Goal: Task Accomplishment & Management: Manage account settings

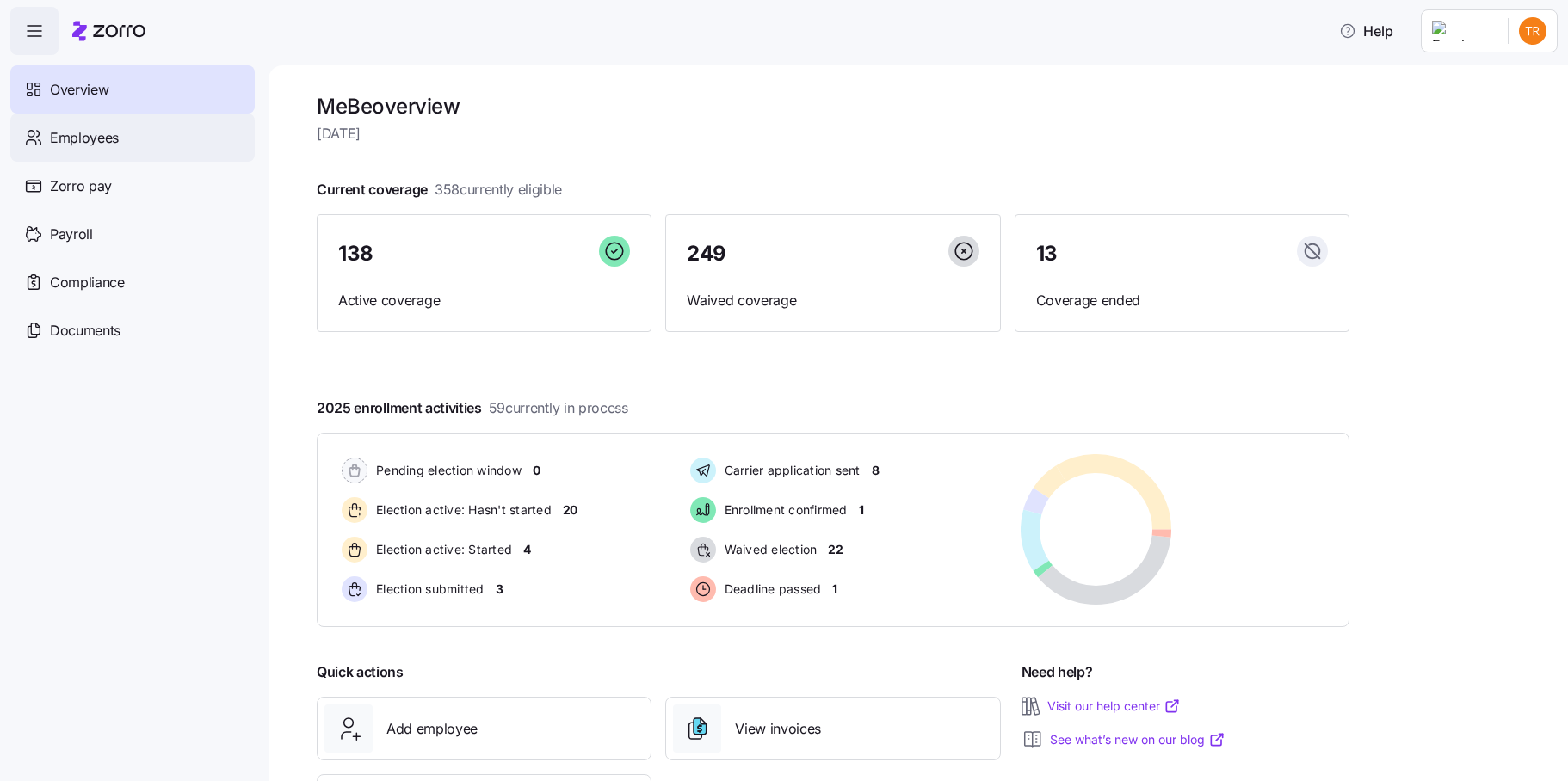
click at [148, 142] on div "Employees" at bounding box center [132, 137] width 244 height 48
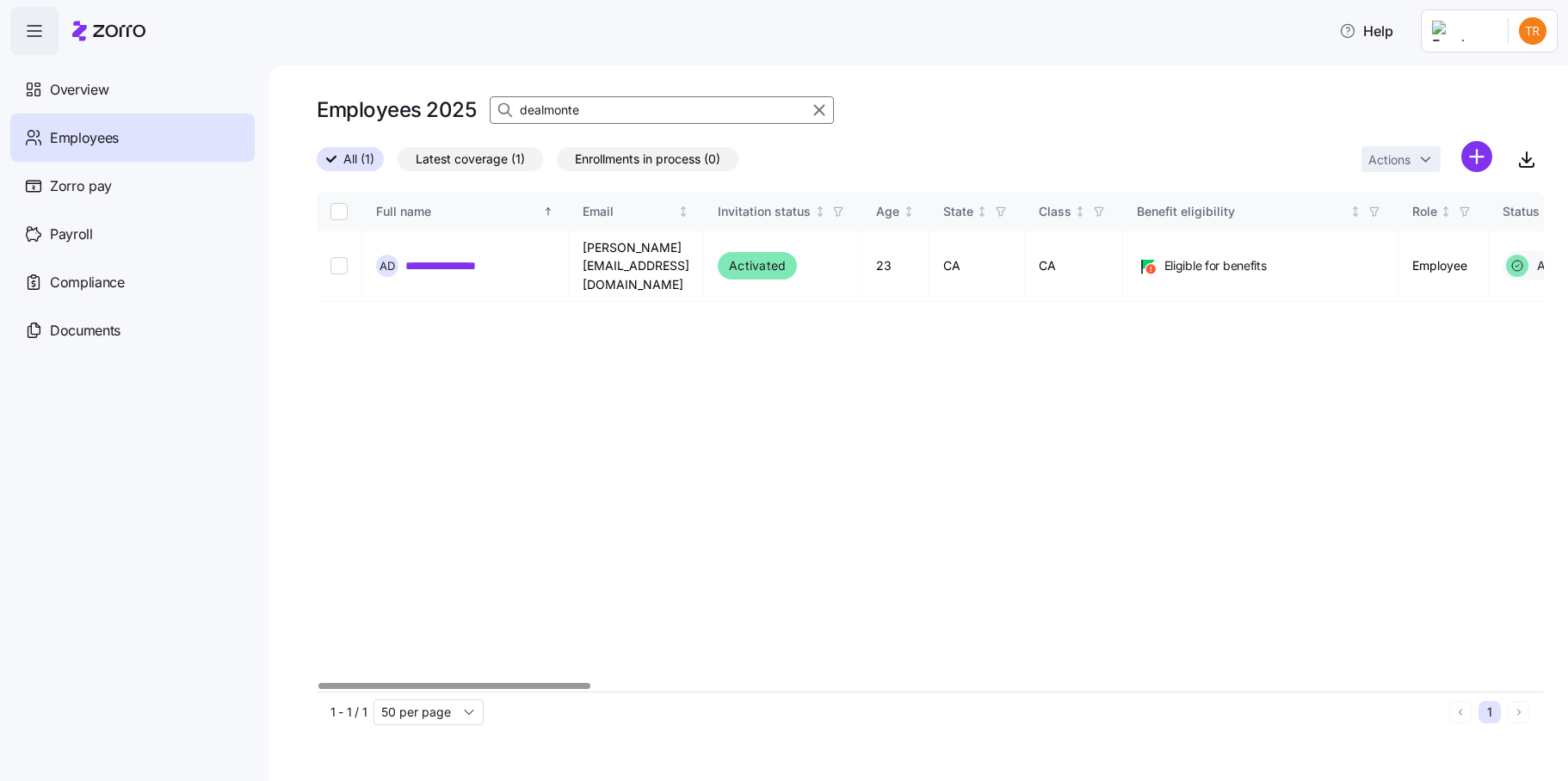
click at [557, 110] on input "dealmonte" at bounding box center [661, 110] width 344 height 27
click at [557, 109] on input "dealmonte" at bounding box center [661, 110] width 344 height 27
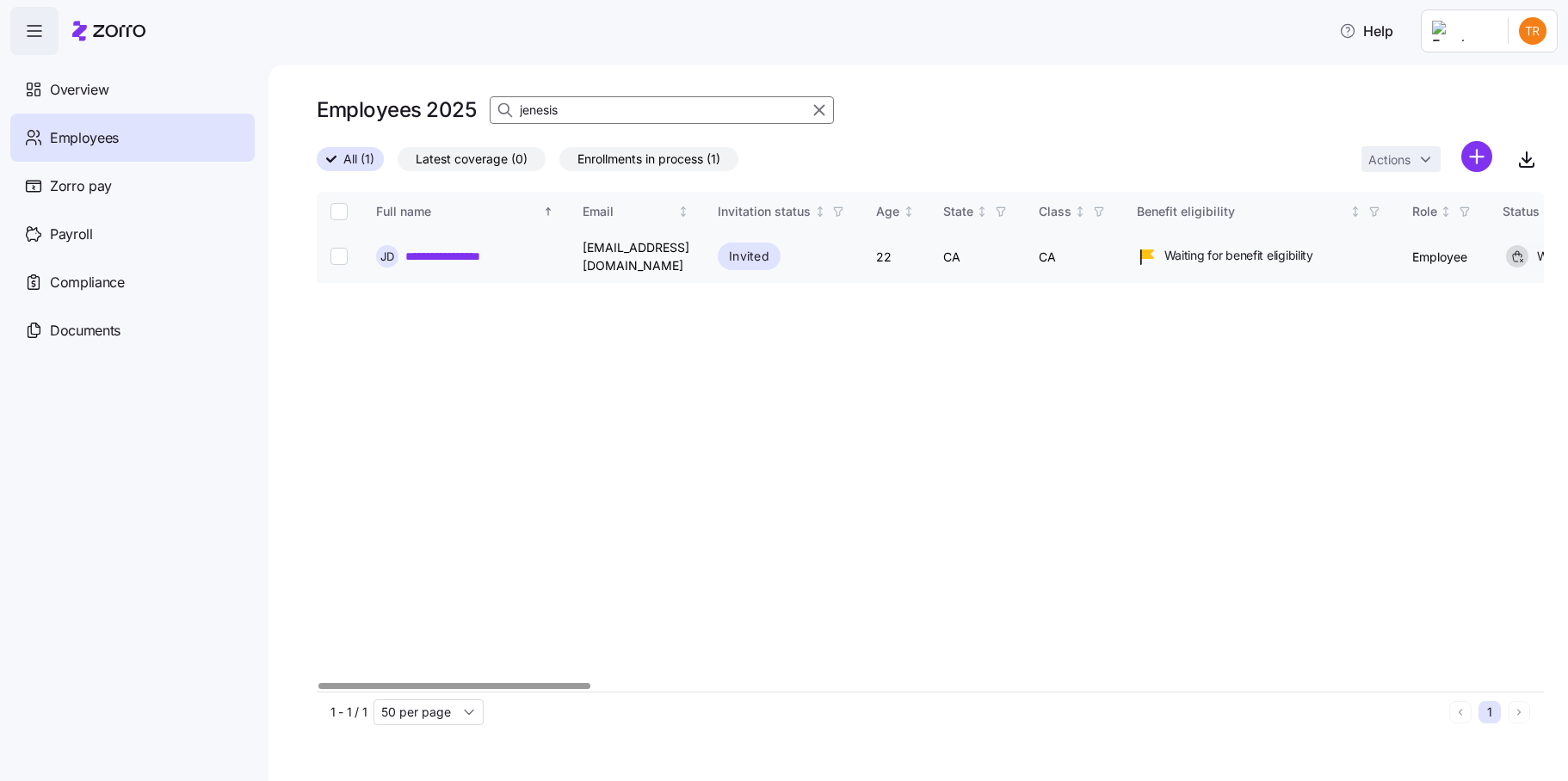
type input "jenesis"
click at [333, 254] on input "Select record 1" at bounding box center [340, 257] width 18 height 18
checkbox input "true"
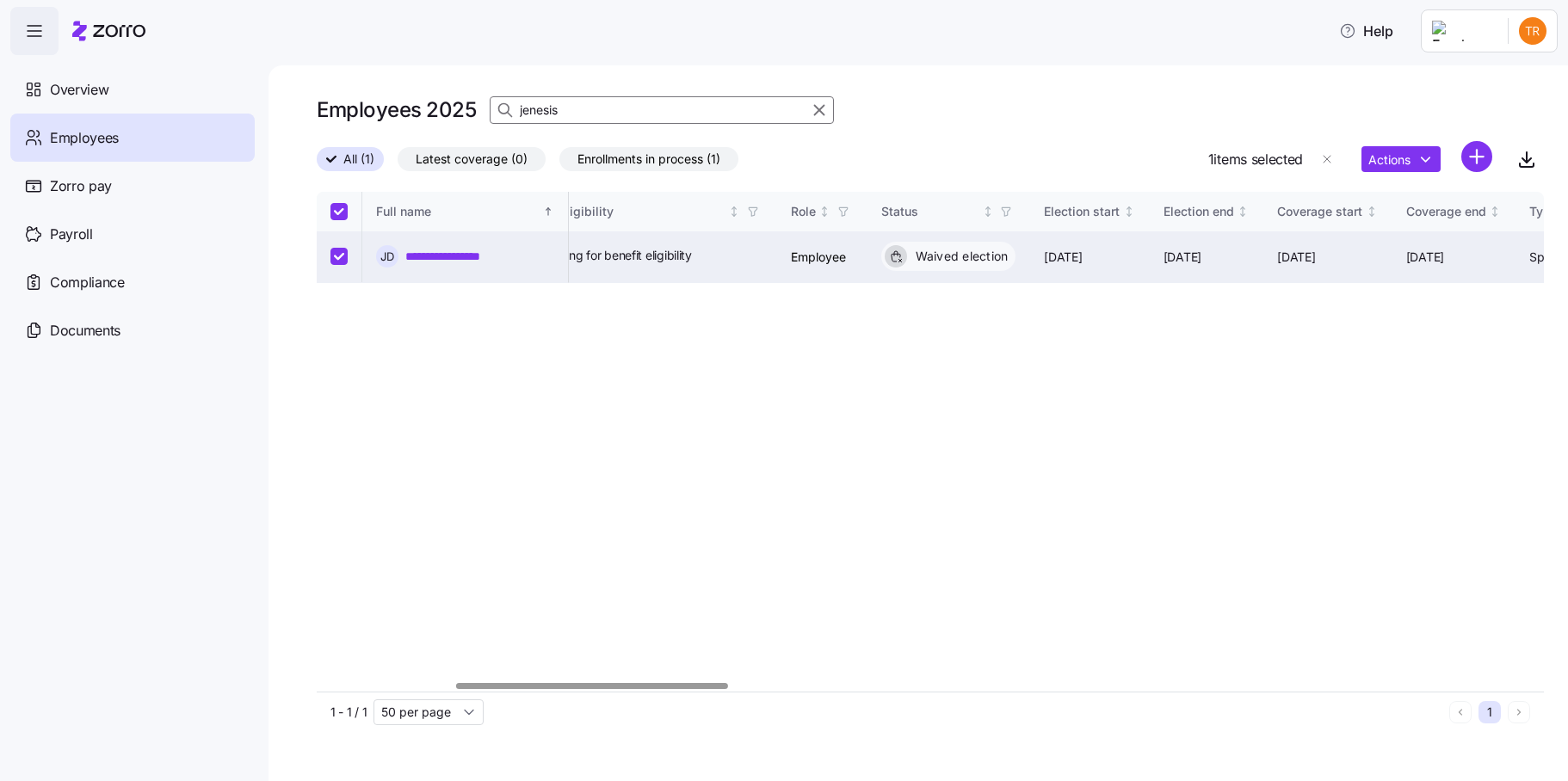
scroll to position [0, 622]
click at [1387, 161] on html "**********" at bounding box center [784, 386] width 1568 height 771
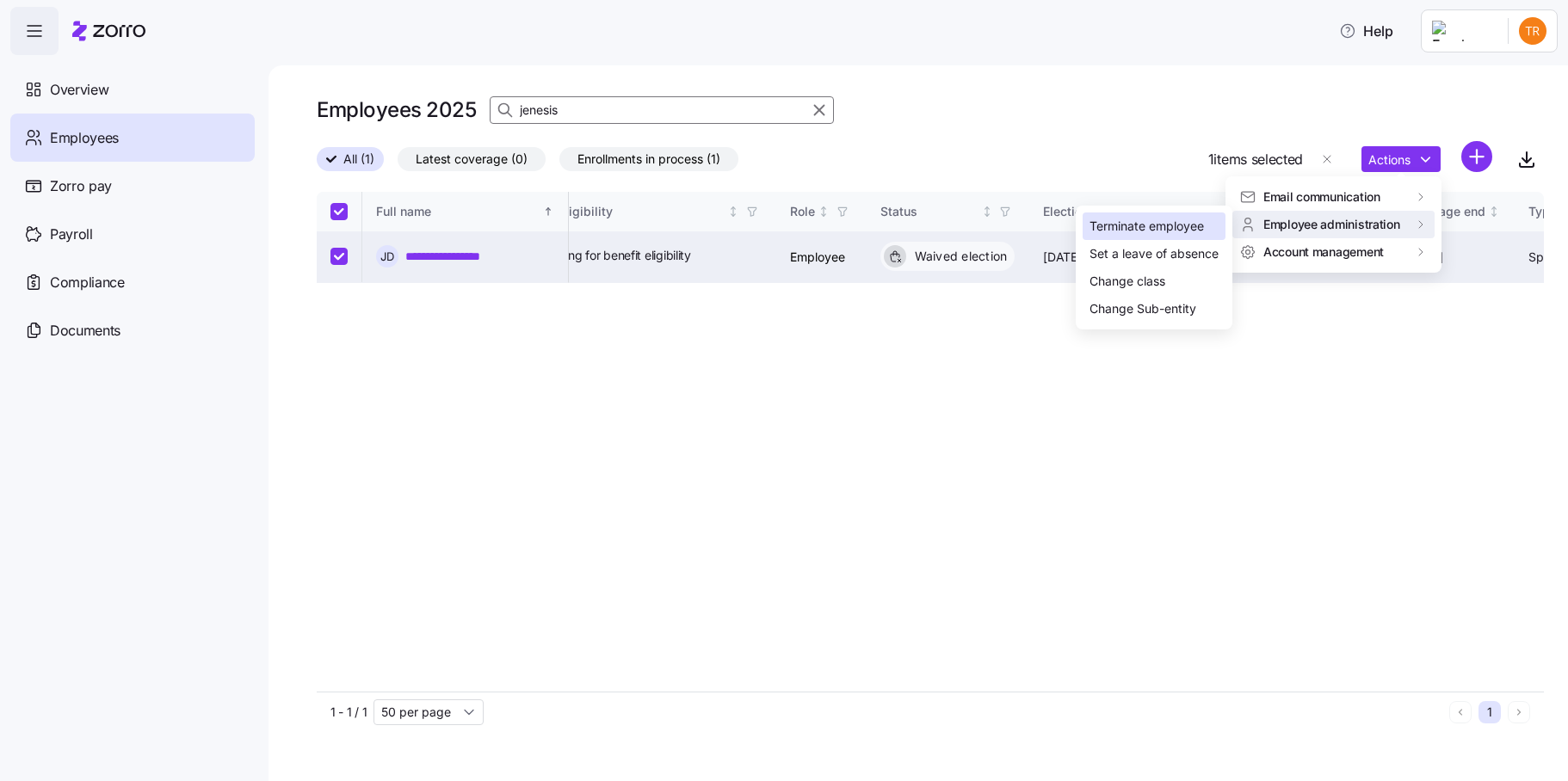
click at [1154, 228] on div "Terminate employee" at bounding box center [1147, 226] width 115 height 19
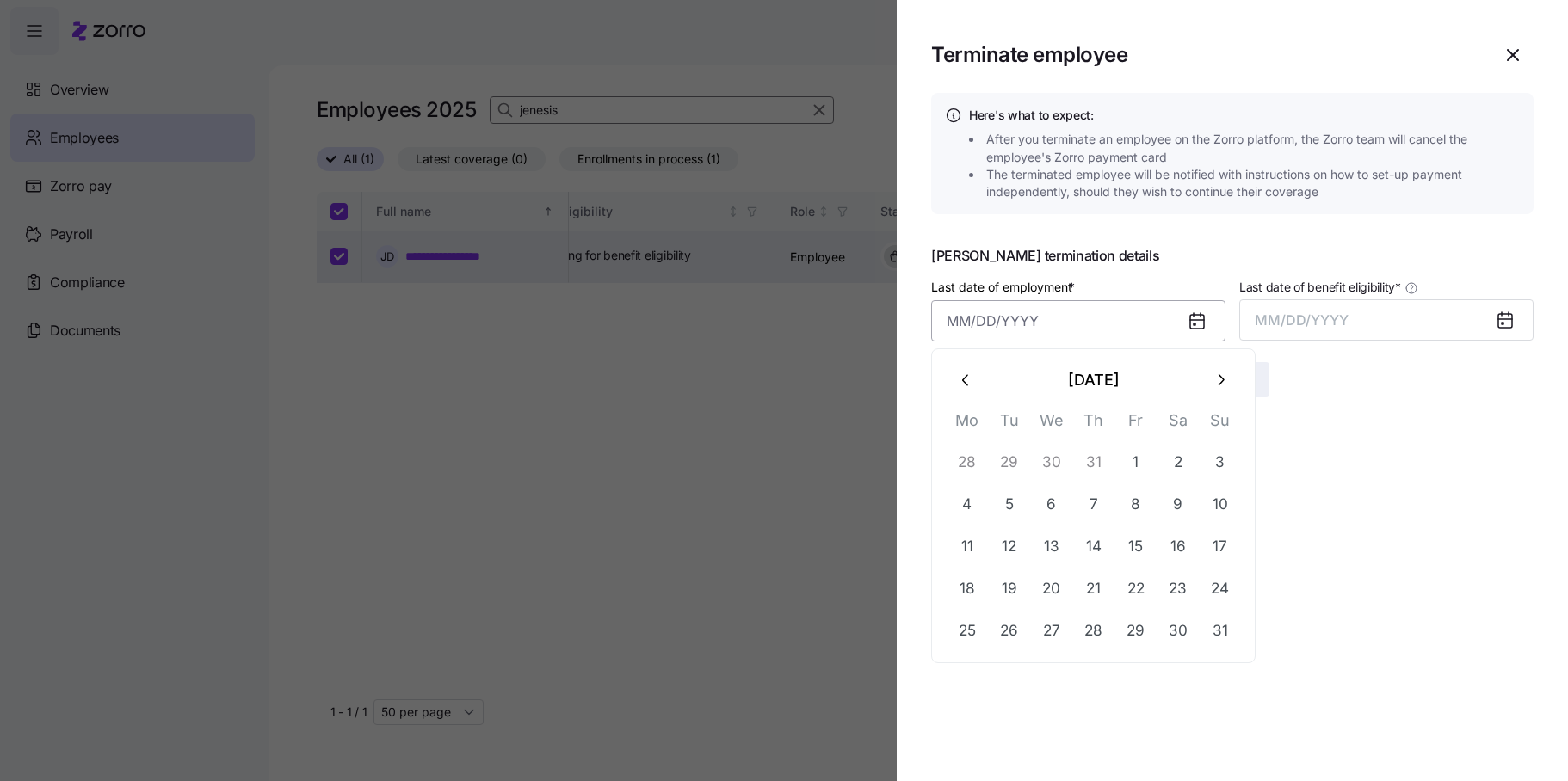
click at [977, 331] on input "Last date of employment *" at bounding box center [1078, 321] width 294 height 41
click at [1224, 375] on icon "button" at bounding box center [1220, 380] width 19 height 19
click at [965, 511] on button "8" at bounding box center [967, 505] width 41 height 41
type input "[DATE]"
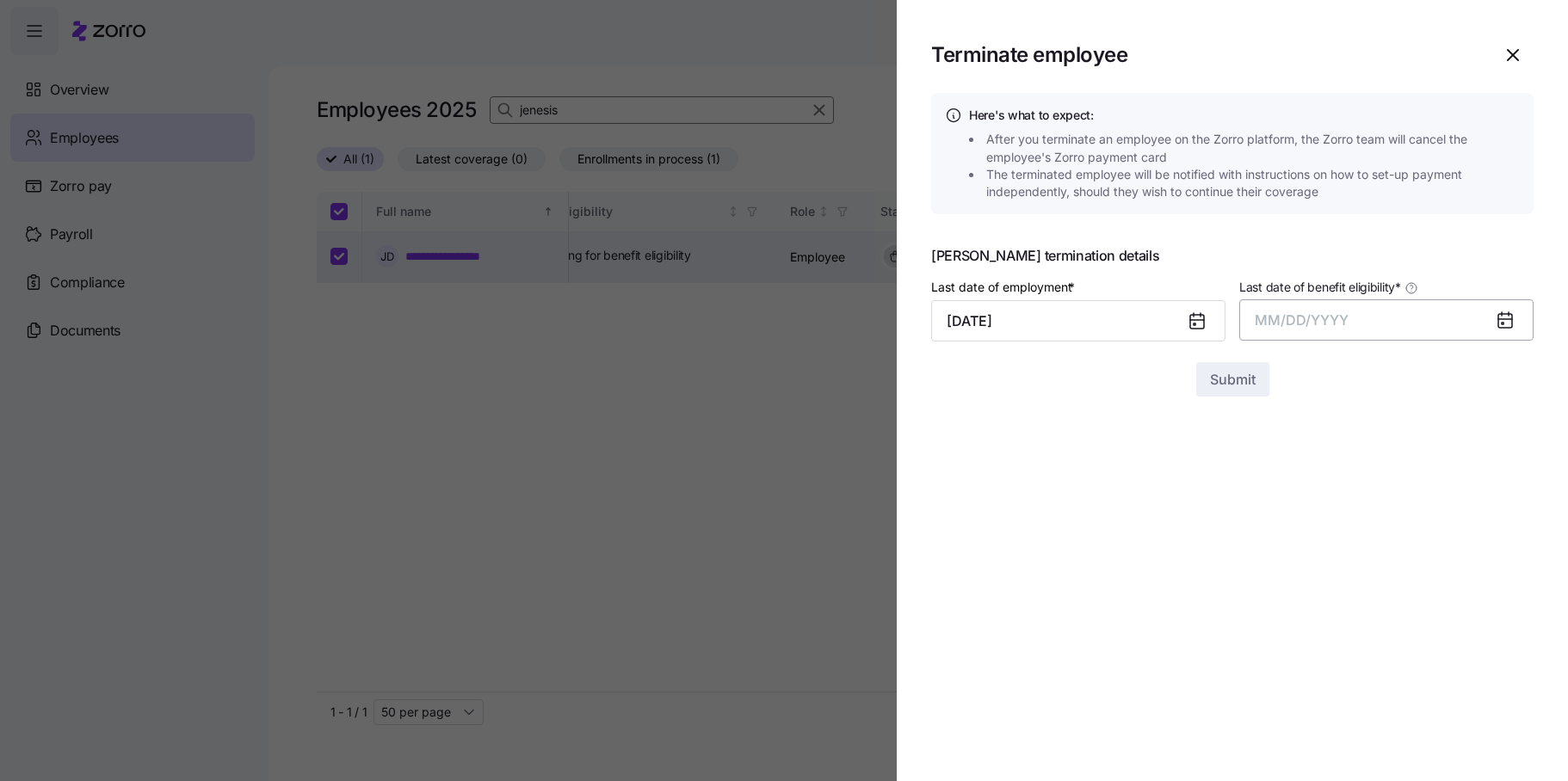
click at [1342, 326] on span "MM/DD/YYYY" at bounding box center [1302, 321] width 94 height 18
click at [1501, 507] on button "Sep" at bounding box center [1500, 513] width 98 height 41
click at [1228, 385] on span "Submit" at bounding box center [1232, 379] width 45 height 21
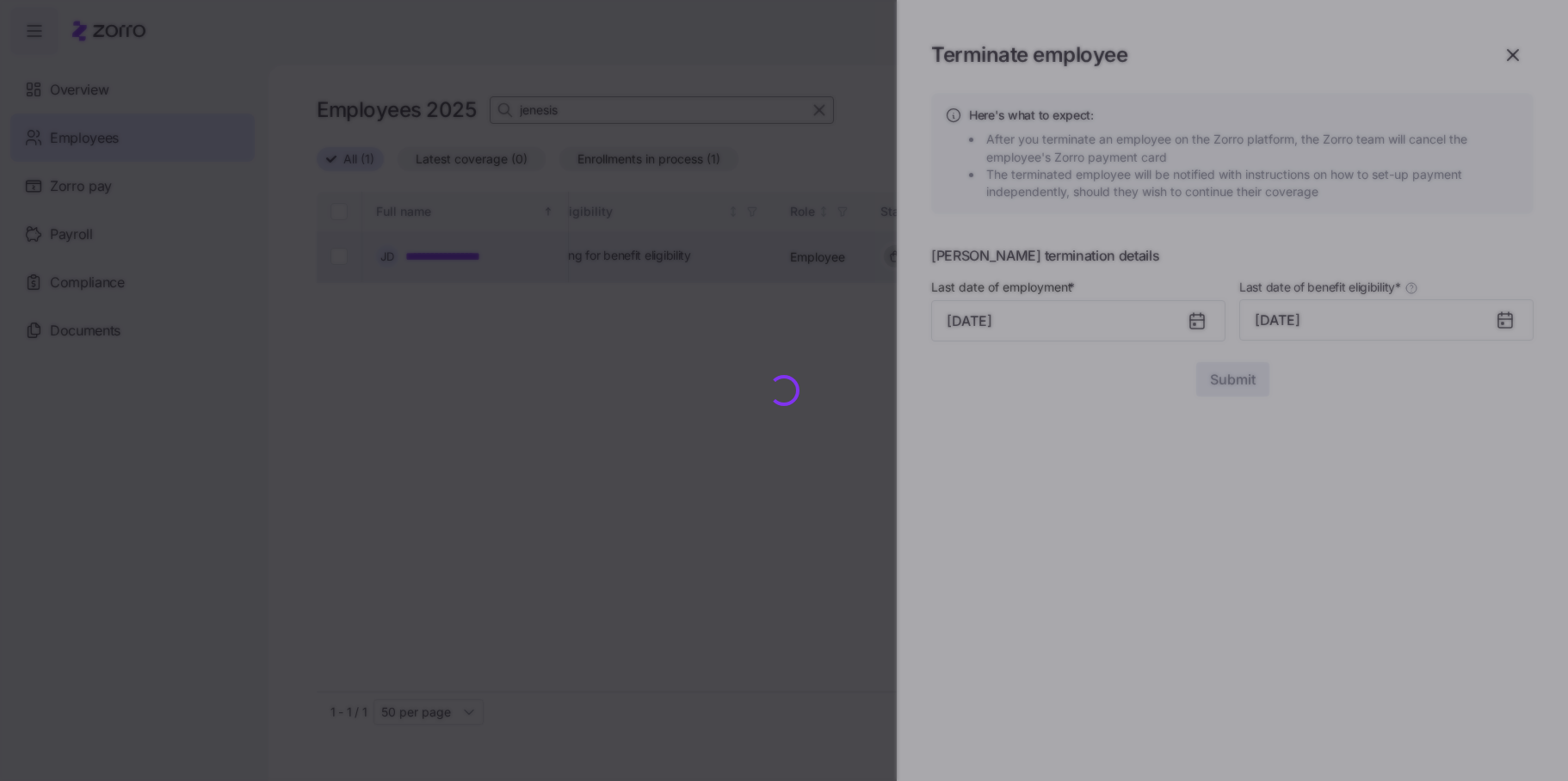
checkbox input "false"
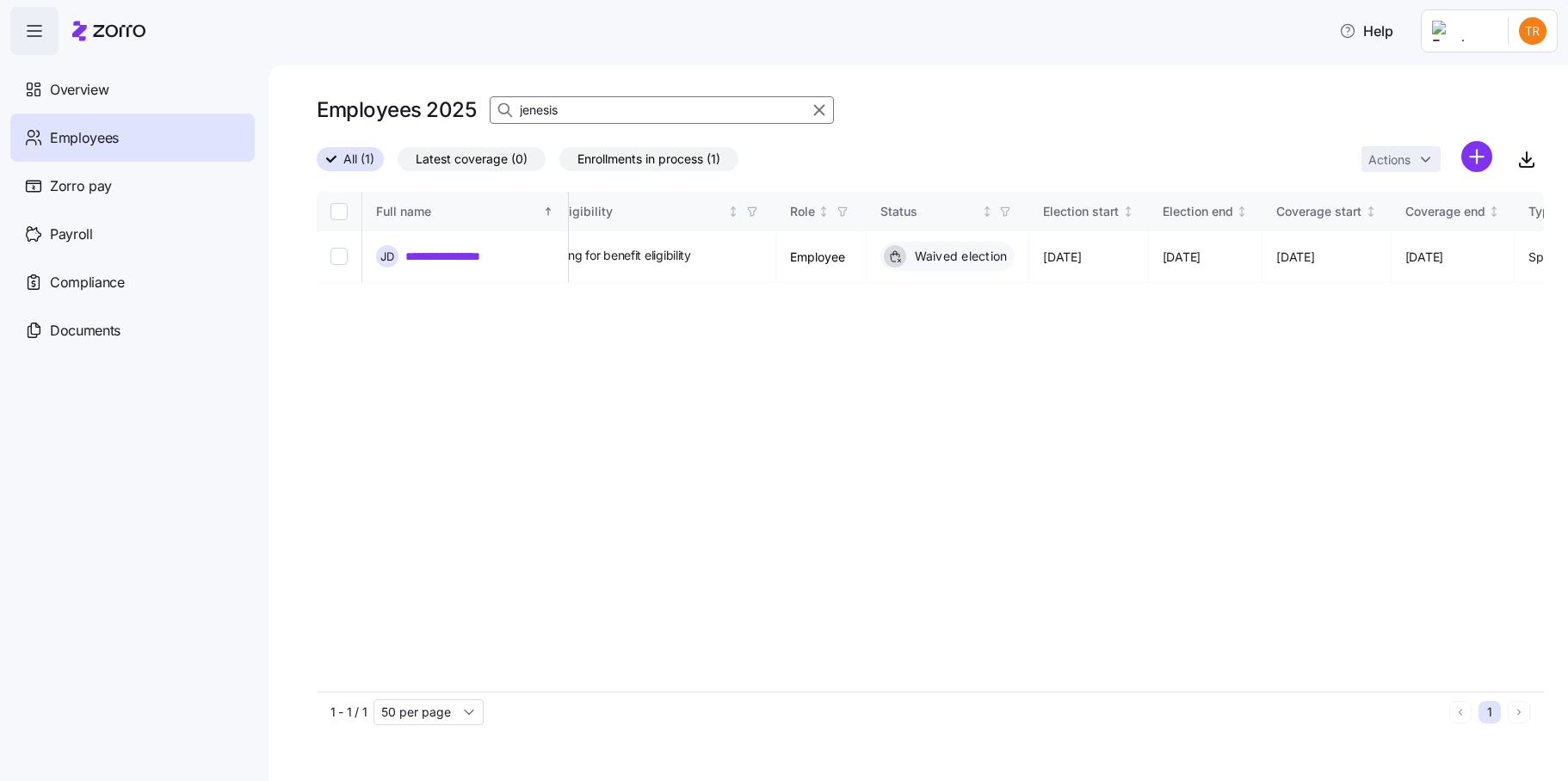
click at [536, 111] on input "jenesis" at bounding box center [661, 110] width 344 height 27
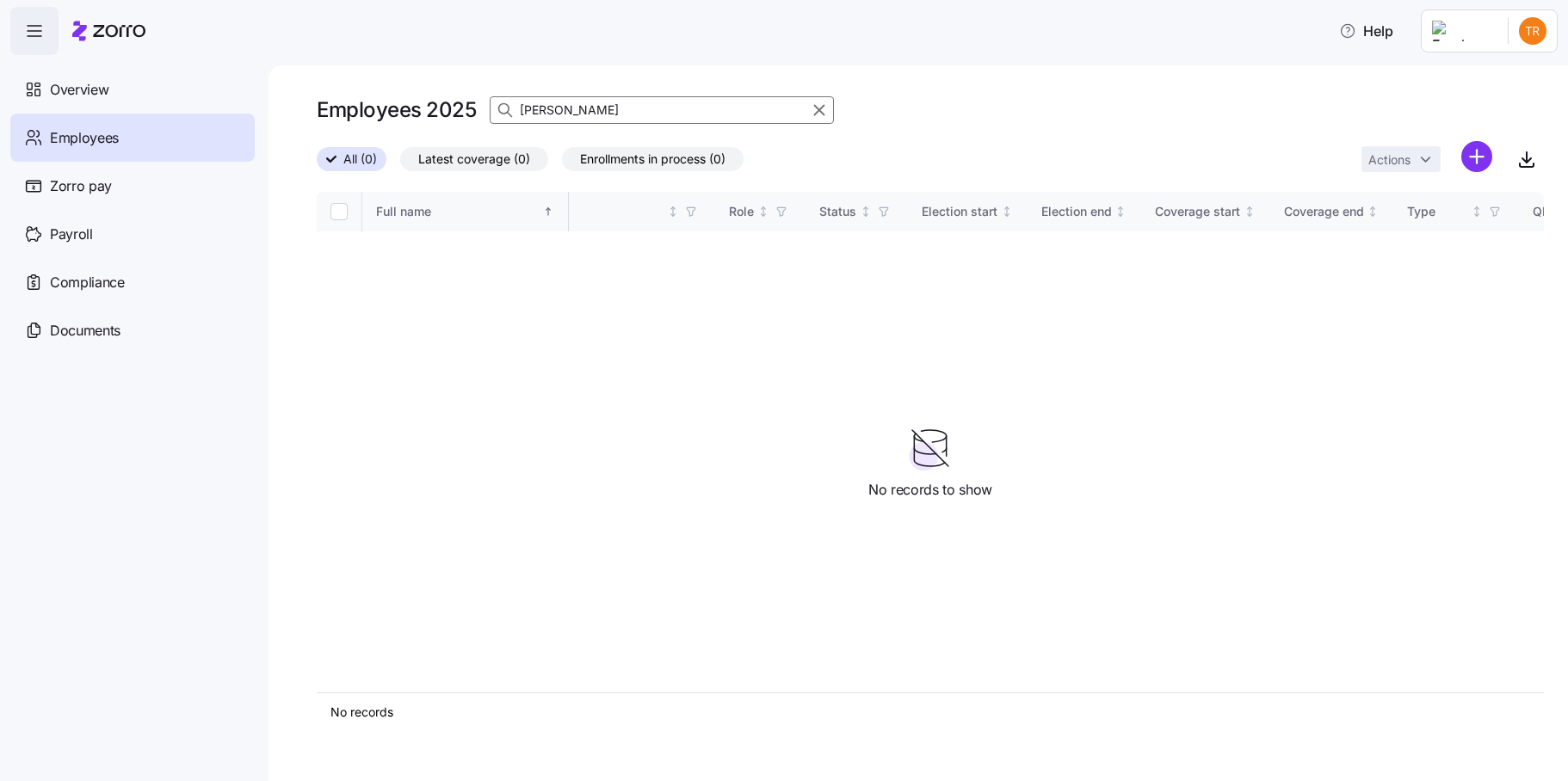
click at [536, 115] on input "[PERSON_NAME]" at bounding box center [661, 110] width 344 height 27
click at [537, 115] on input "[PERSON_NAME]" at bounding box center [661, 110] width 344 height 27
type input "[PERSON_NAME]"
